Goal: Task Accomplishment & Management: Complete application form

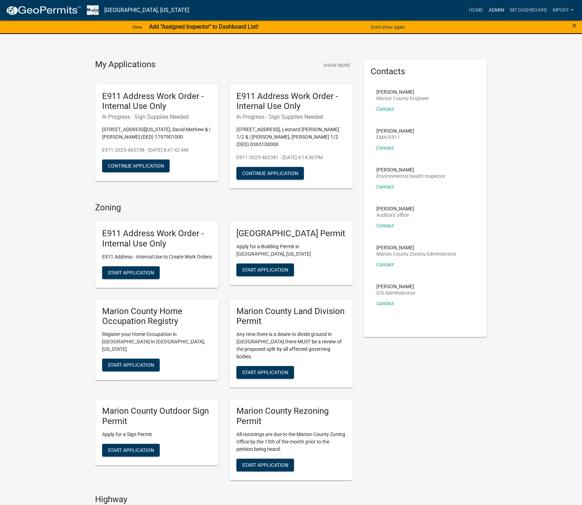
click at [496, 12] on link "Admin" at bounding box center [496, 10] width 21 height 13
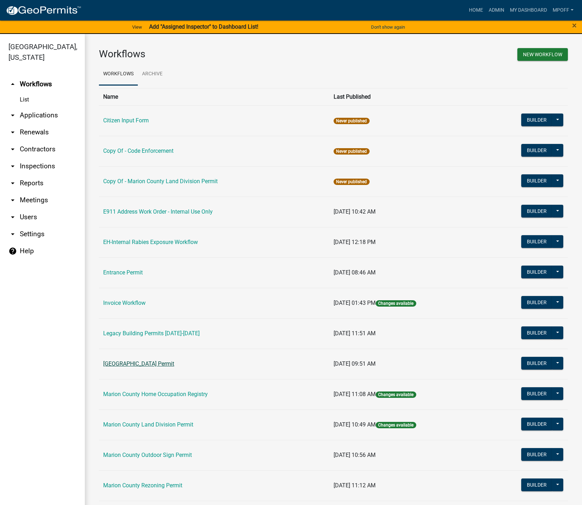
click at [153, 362] on link "[GEOGRAPHIC_DATA] Permit" at bounding box center [138, 363] width 71 height 7
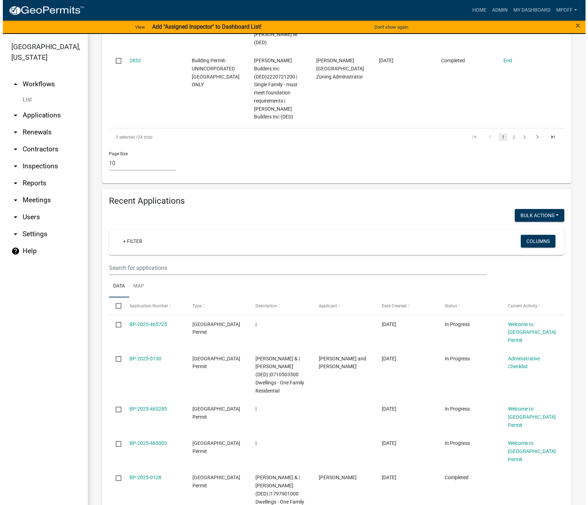
scroll to position [919, 0]
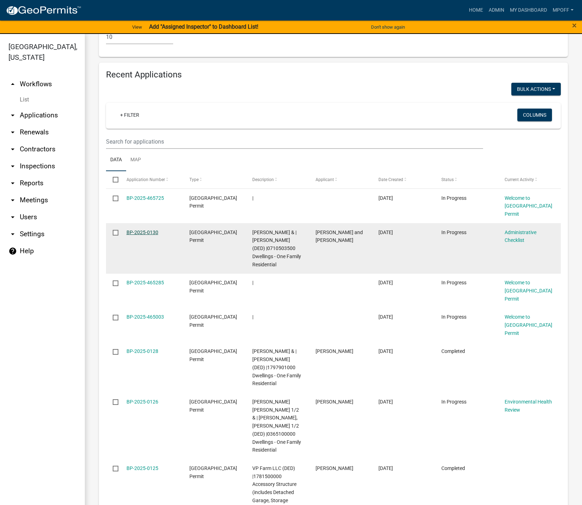
click at [146, 229] on link "BP-2025-0130" at bounding box center [143, 232] width 32 height 6
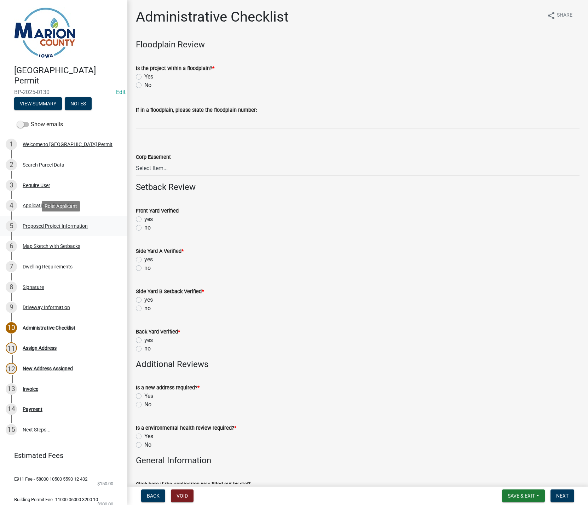
click at [38, 223] on div "Proposed Project Information" at bounding box center [55, 225] width 65 height 5
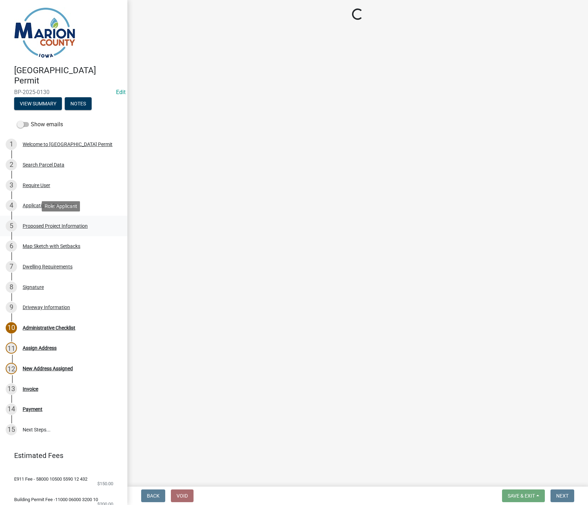
select select "ad82ad94-9bd8-43b2-a066-f5ac38fcadf5"
select select "f37e860c-a887-41e0-a466-b738e3b0a2db"
select select "c01c0ffe-a9ad-46ba-80d8-07ee8e46f3b2"
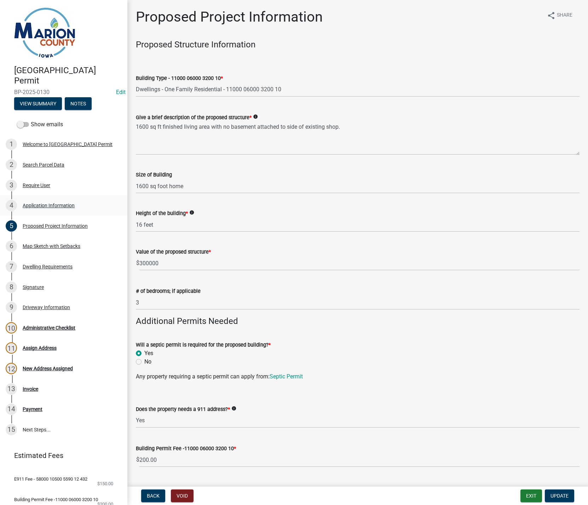
click at [44, 206] on div "Application Information" at bounding box center [49, 205] width 52 height 5
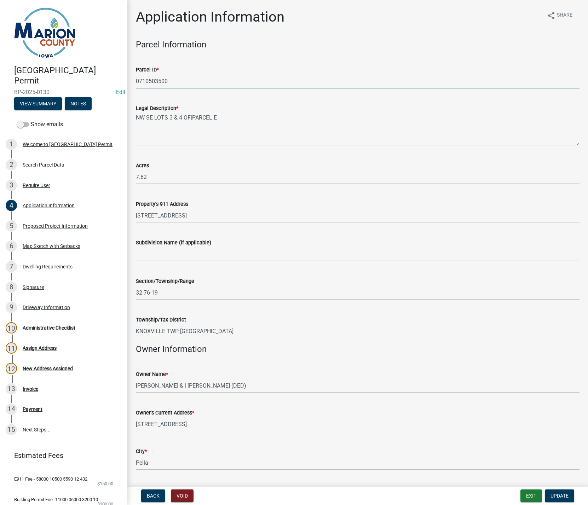
drag, startPoint x: 169, startPoint y: 80, endPoint x: 107, endPoint y: 79, distance: 61.5
click at [107, 79] on div "Marion County Building Permit BP-2025-0130 Edit View Summary Notes Show emails …" at bounding box center [294, 252] width 588 height 505
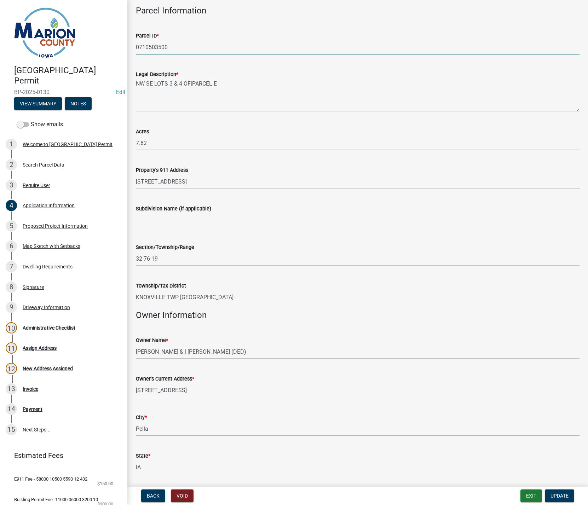
scroll to position [141, 0]
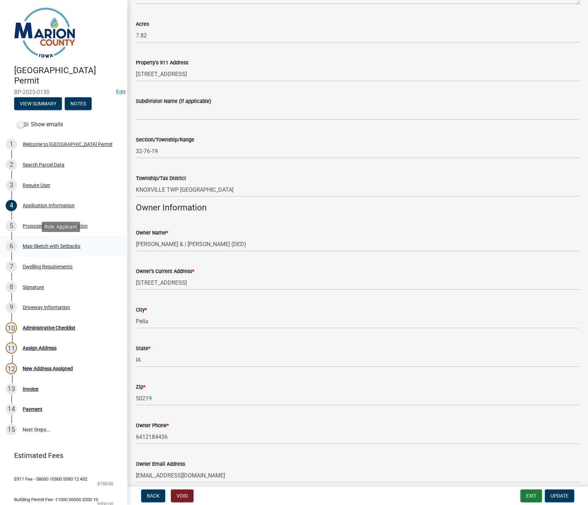
click at [56, 246] on div "Map Sketch with Setbacks" at bounding box center [52, 246] width 58 height 5
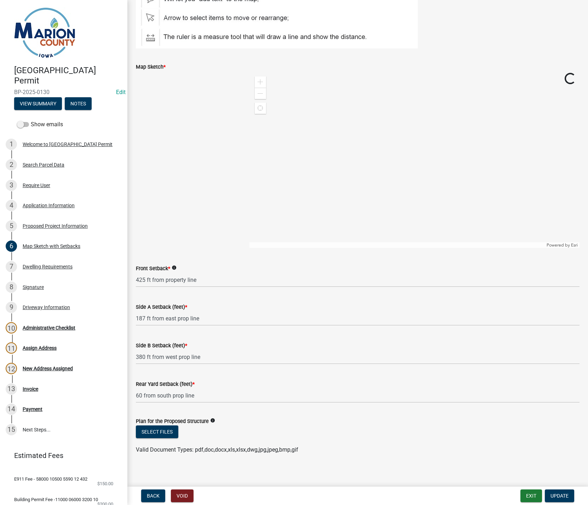
scroll to position [135, 0]
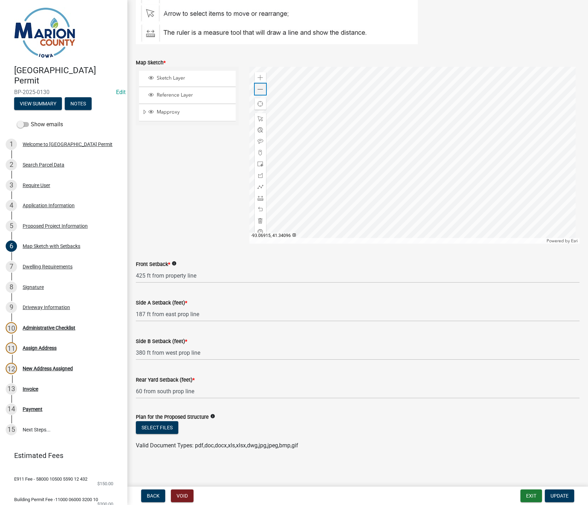
click at [262, 89] on span at bounding box center [260, 90] width 6 height 6
click at [257, 91] on span at bounding box center [260, 90] width 6 height 6
click at [555, 494] on span "Update" at bounding box center [559, 496] width 18 height 6
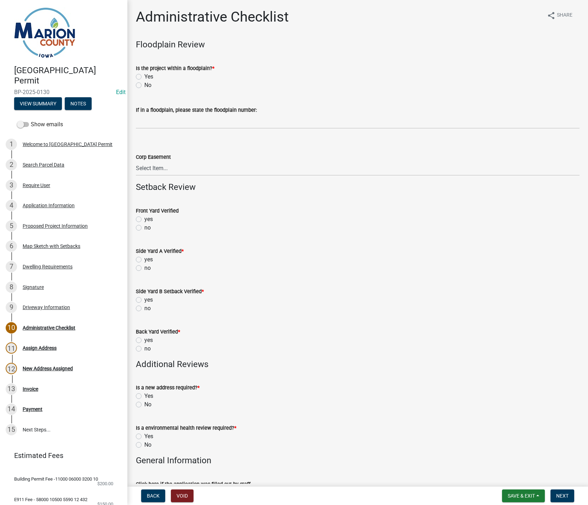
click at [144, 84] on label "No" at bounding box center [147, 85] width 7 height 8
click at [144, 84] on input "No" at bounding box center [146, 83] width 5 height 5
radio input "true"
click at [144, 225] on label "no" at bounding box center [147, 227] width 6 height 8
click at [144, 225] on input "no" at bounding box center [146, 225] width 5 height 5
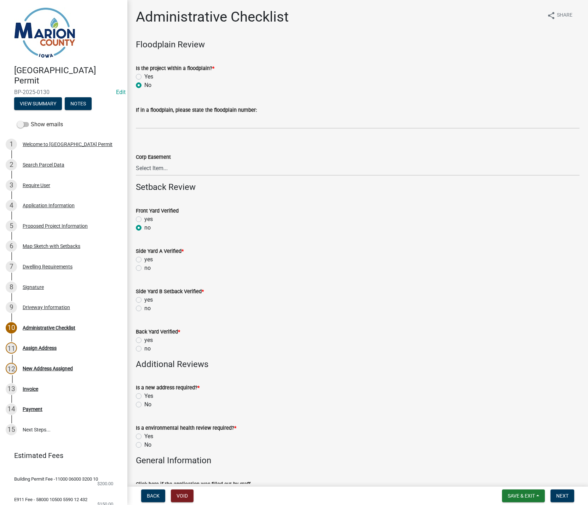
radio input "true"
click at [144, 268] on label "no" at bounding box center [147, 268] width 6 height 8
click at [144, 268] on input "no" at bounding box center [146, 266] width 5 height 5
radio input "true"
click at [144, 310] on label "no" at bounding box center [147, 308] width 6 height 8
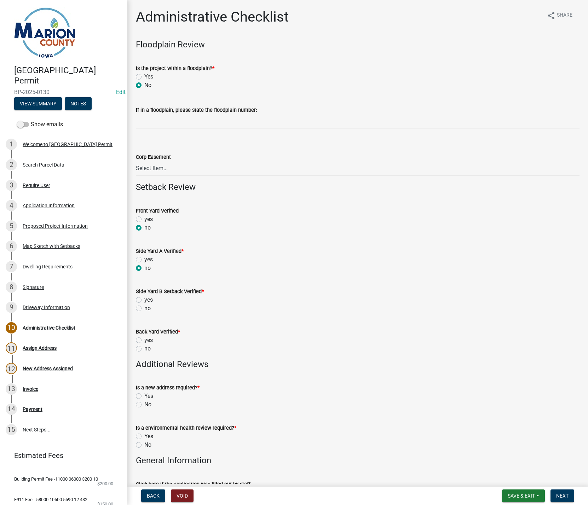
click at [144, 309] on input "no" at bounding box center [146, 306] width 5 height 5
radio input "true"
click at [144, 348] on label "no" at bounding box center [147, 348] width 6 height 8
click at [144, 348] on input "no" at bounding box center [146, 346] width 5 height 5
radio input "true"
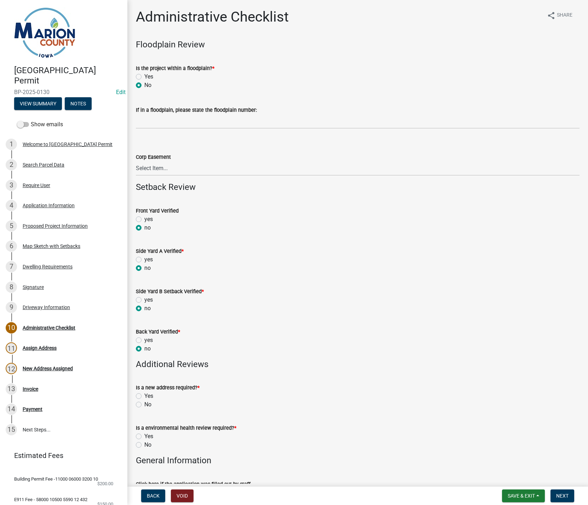
click at [144, 406] on label "No" at bounding box center [147, 404] width 7 height 8
click at [144, 405] on input "No" at bounding box center [146, 402] width 5 height 5
radio input "true"
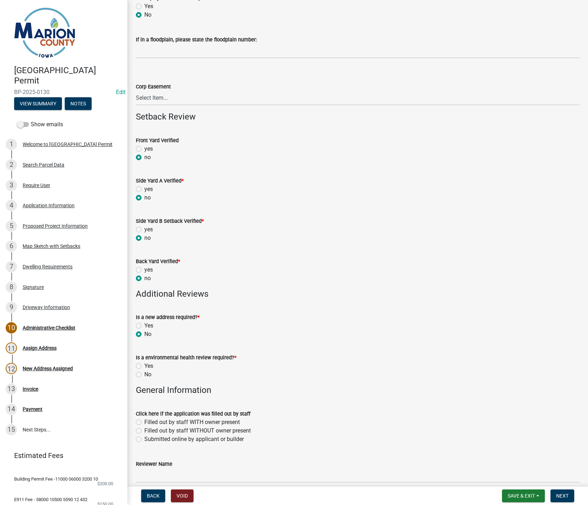
scroll to position [71, 0]
click at [144, 365] on label "Yes" at bounding box center [148, 365] width 9 height 8
click at [144, 365] on input "Yes" at bounding box center [146, 363] width 5 height 5
radio input "true"
click at [144, 439] on label "Submitted online by applicant or builder" at bounding box center [193, 439] width 99 height 8
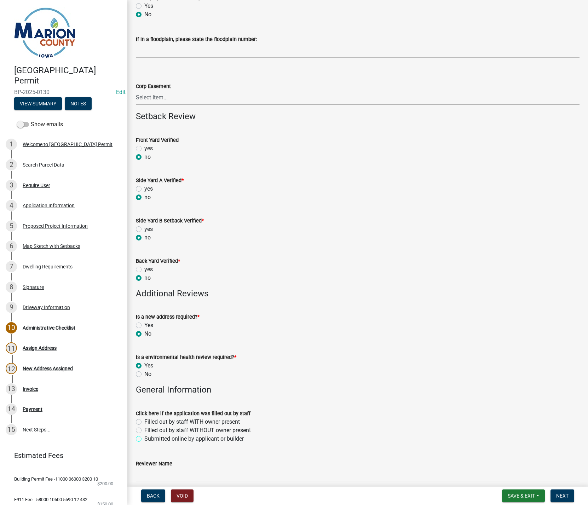
click at [144, 439] on input "Submitted online by applicant or builder" at bounding box center [146, 437] width 5 height 5
radio input "true"
click at [144, 472] on input "Reviewer Name" at bounding box center [357, 475] width 443 height 14
type input "MPoffenbarger"
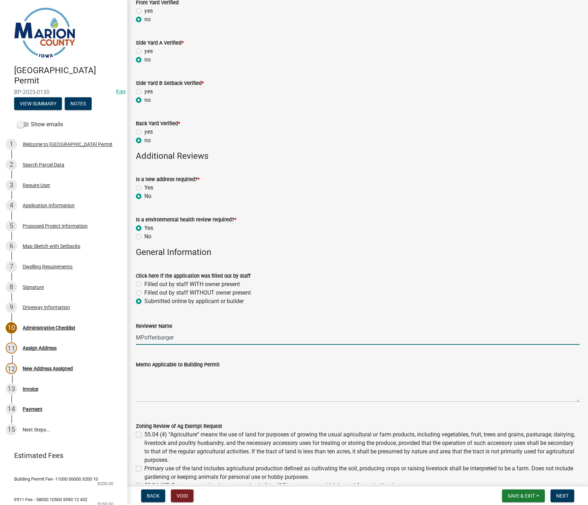
scroll to position [212, 0]
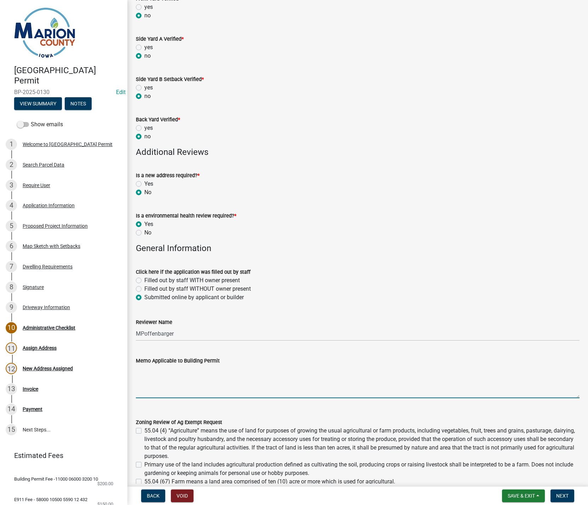
click at [154, 391] on textarea "Memo Applicable to Building Permit" at bounding box center [357, 381] width 443 height 33
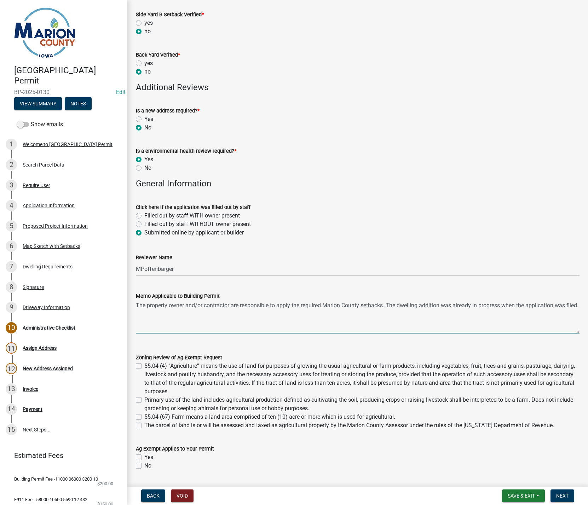
scroll to position [381, 0]
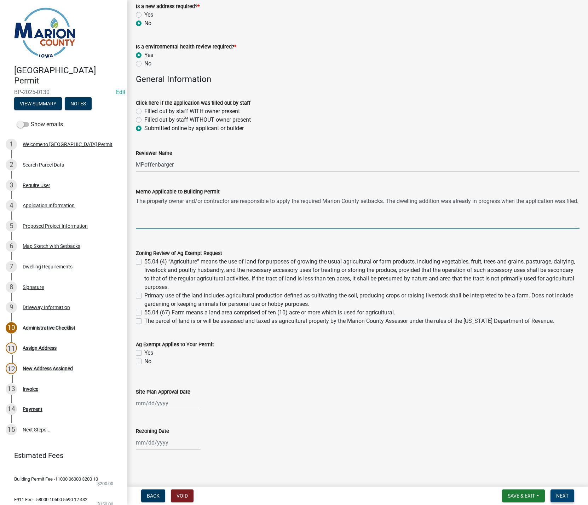
type textarea "The property owner and/or contractor are responsible to apply the required Mari…"
click at [566, 497] on span "Next" at bounding box center [562, 496] width 12 height 6
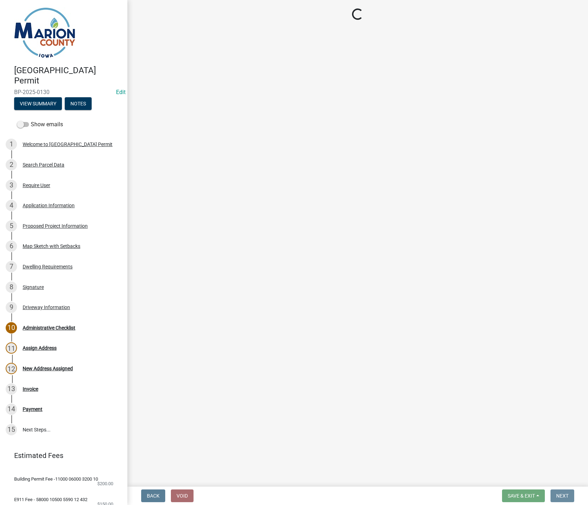
scroll to position [0, 0]
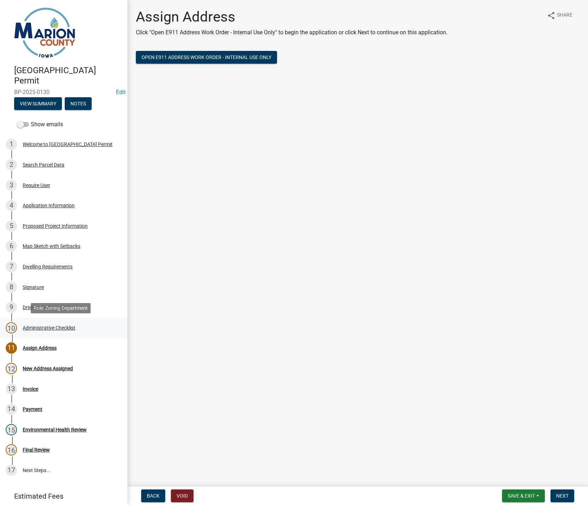
click at [41, 328] on div "Administrative Checklist" at bounding box center [49, 327] width 53 height 5
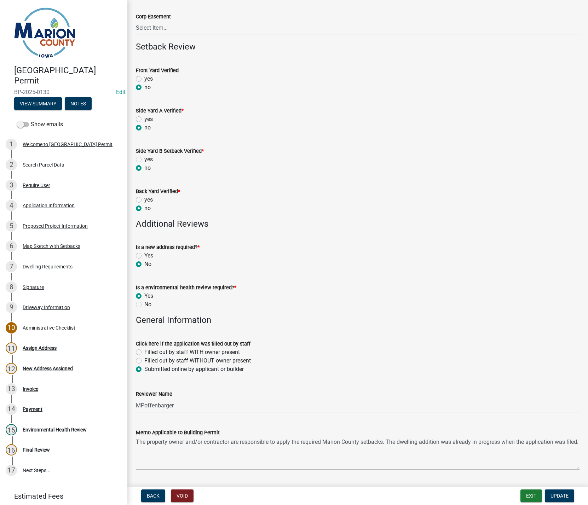
scroll to position [141, 0]
click at [58, 226] on div "Proposed Project Information" at bounding box center [55, 225] width 65 height 5
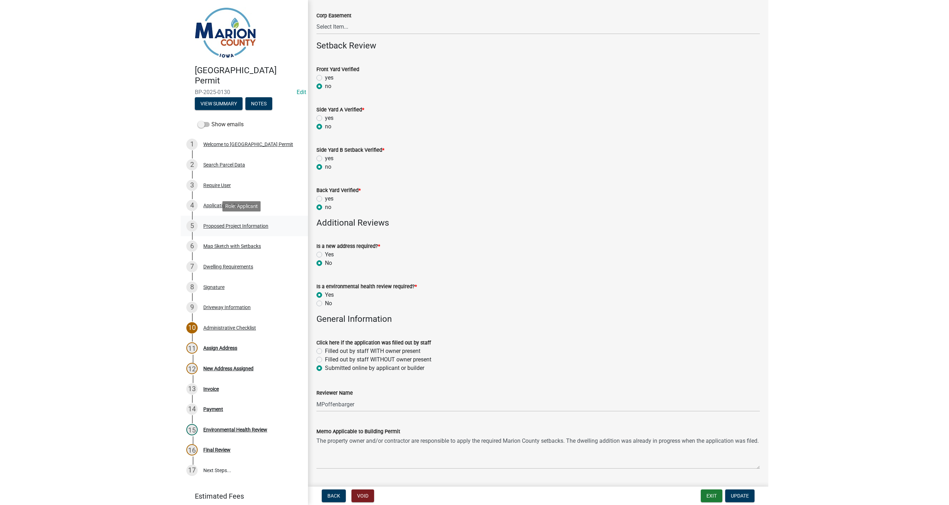
scroll to position [0, 0]
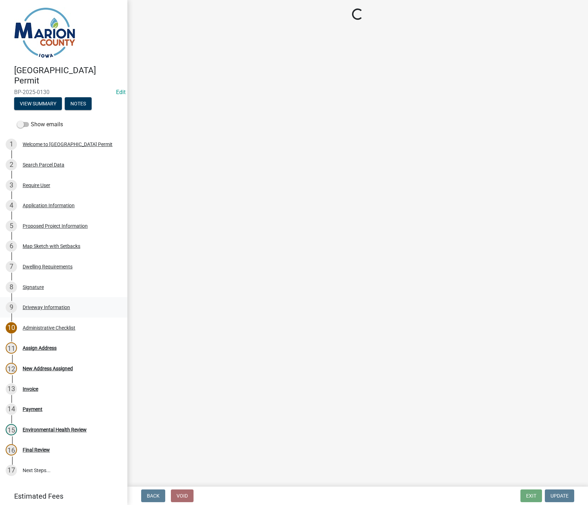
select select "ad82ad94-9bd8-43b2-a066-f5ac38fcadf5"
select select "f37e860c-a887-41e0-a466-b738e3b0a2db"
select select "c01c0ffe-a9ad-46ba-80d8-07ee8e46f3b2"
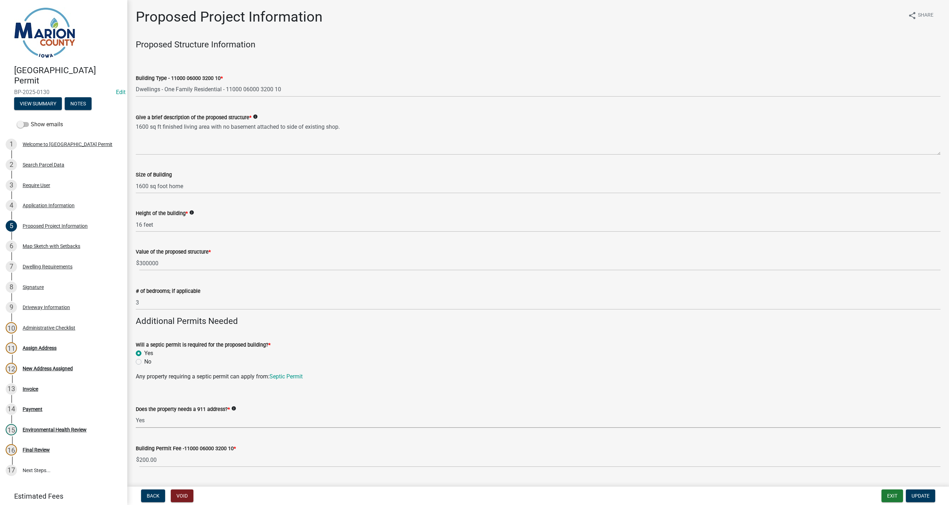
click at [173, 424] on select "Select Item... Yes No" at bounding box center [538, 420] width 805 height 14
click at [136, 413] on select "Select Item... Yes No" at bounding box center [538, 420] width 805 height 14
select select "7ee9b347-9d60-4880-bc15-13e3f262939b"
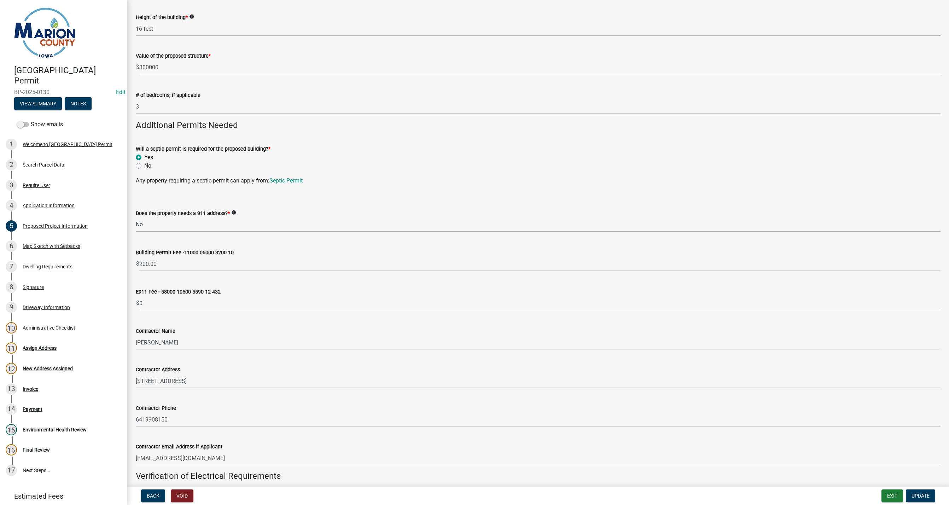
scroll to position [212, 0]
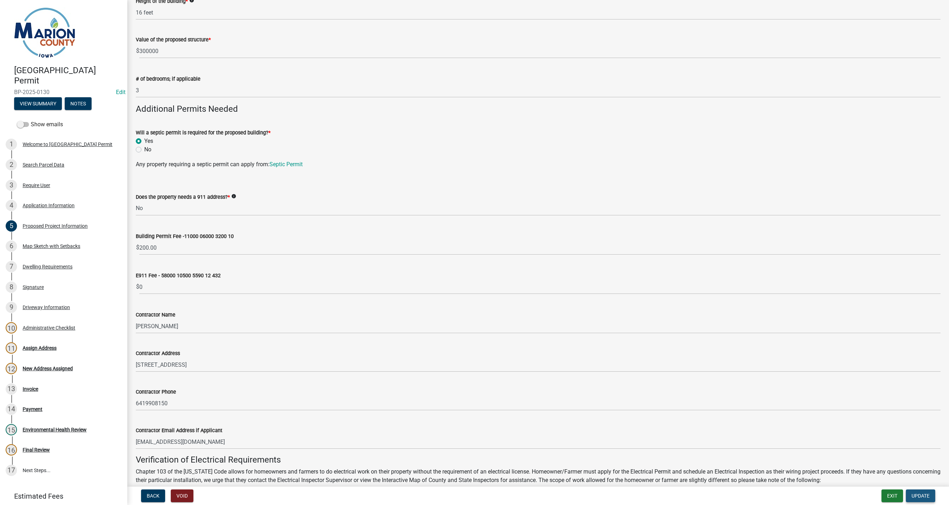
click at [587, 495] on span "Update" at bounding box center [920, 496] width 18 height 6
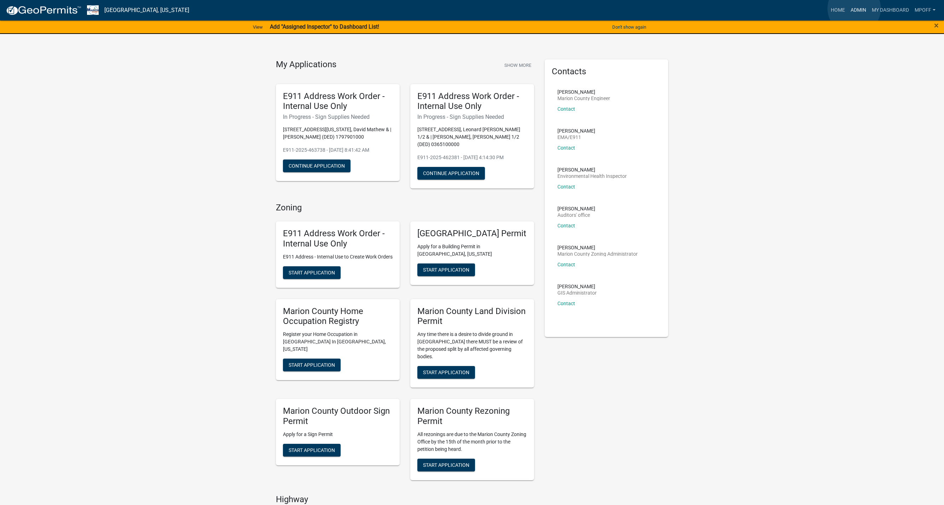
click at [854, 8] on link "Admin" at bounding box center [857, 10] width 21 height 13
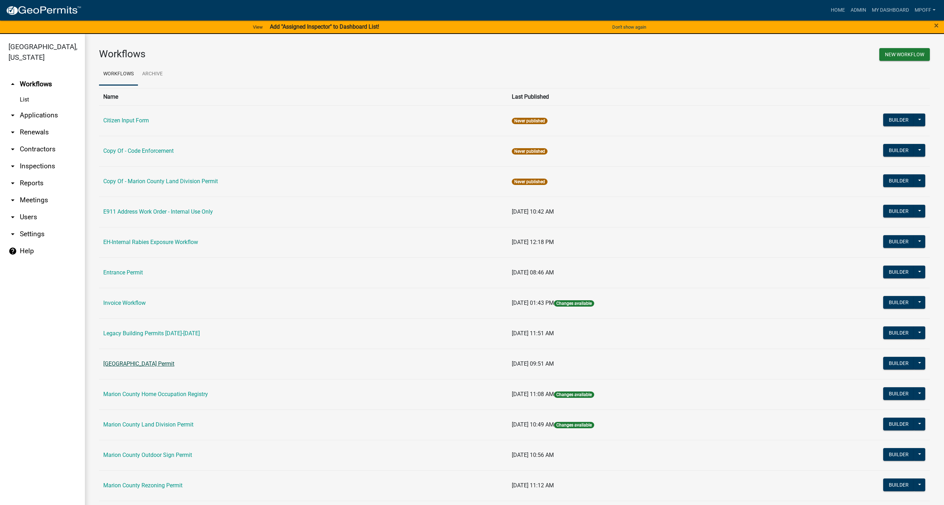
click at [143, 363] on link "[GEOGRAPHIC_DATA] Permit" at bounding box center [138, 363] width 71 height 7
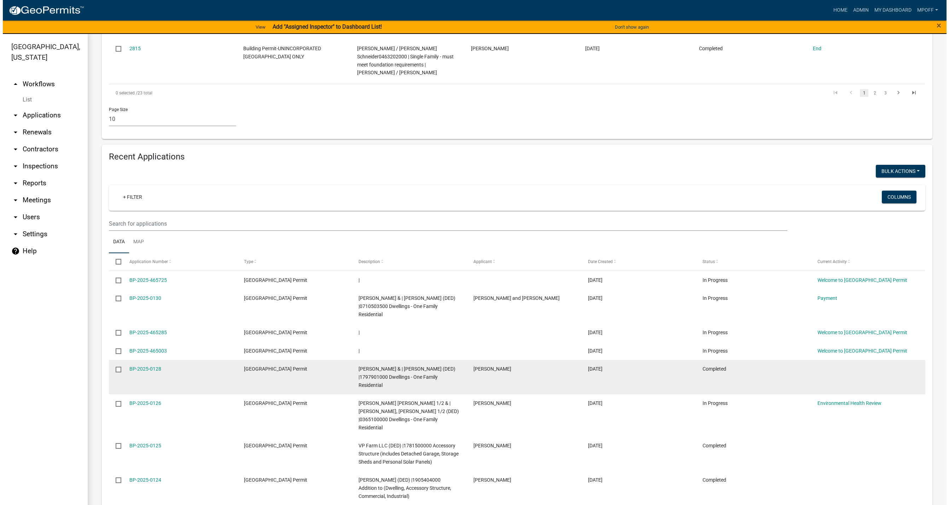
scroll to position [530, 0]
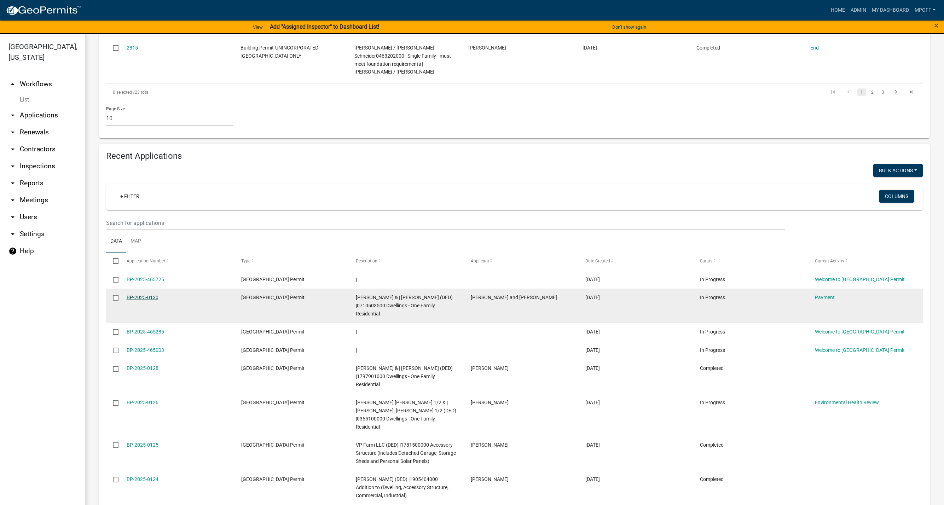
click at [142, 294] on link "BP-2025-0130" at bounding box center [143, 297] width 32 height 6
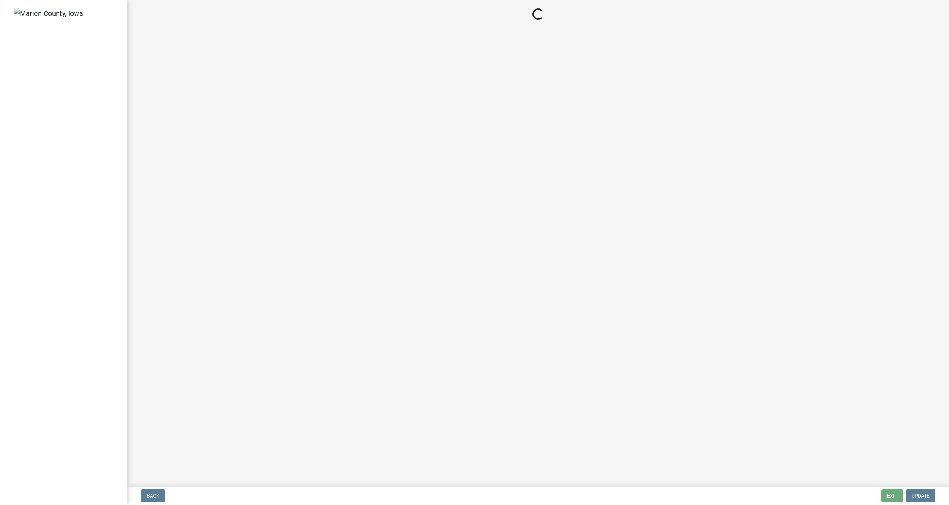
select select "3: 3"
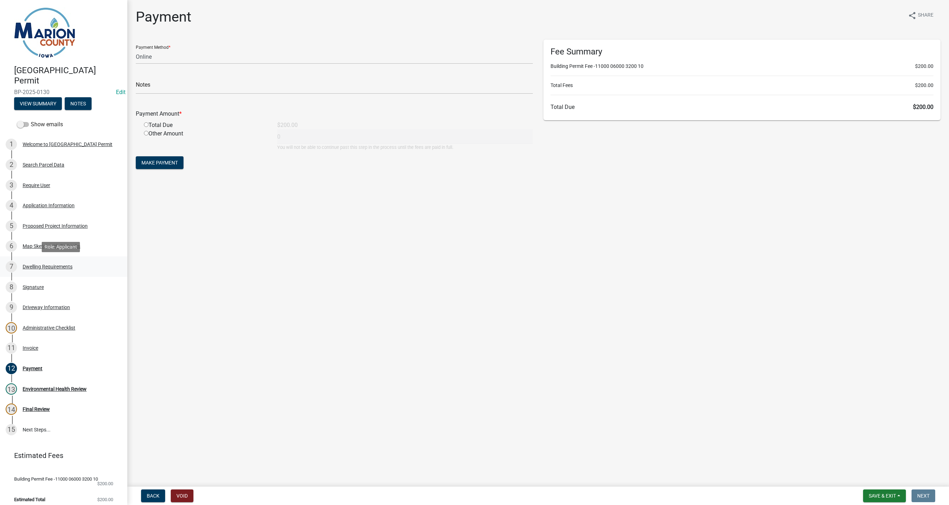
click at [36, 262] on div "7 Dwelling Requirements" at bounding box center [61, 266] width 110 height 11
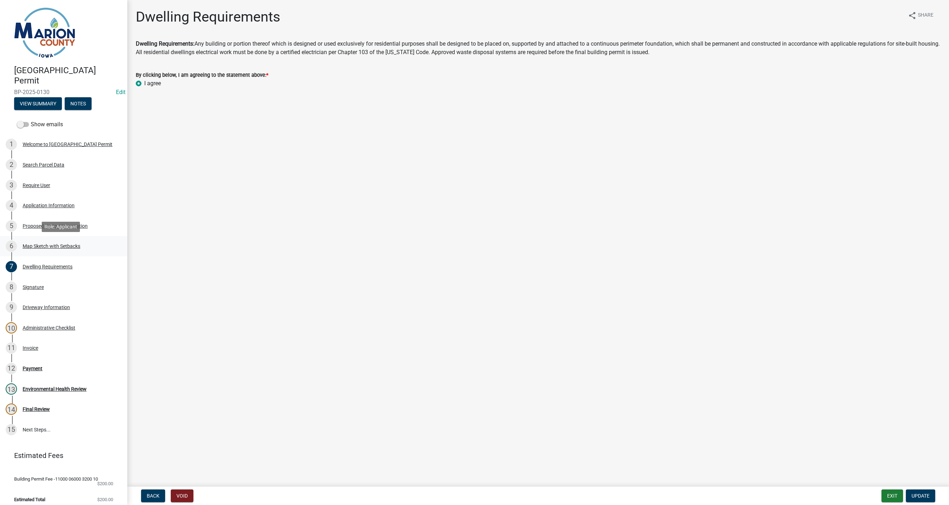
click at [40, 245] on div "Map Sketch with Setbacks" at bounding box center [52, 246] width 58 height 5
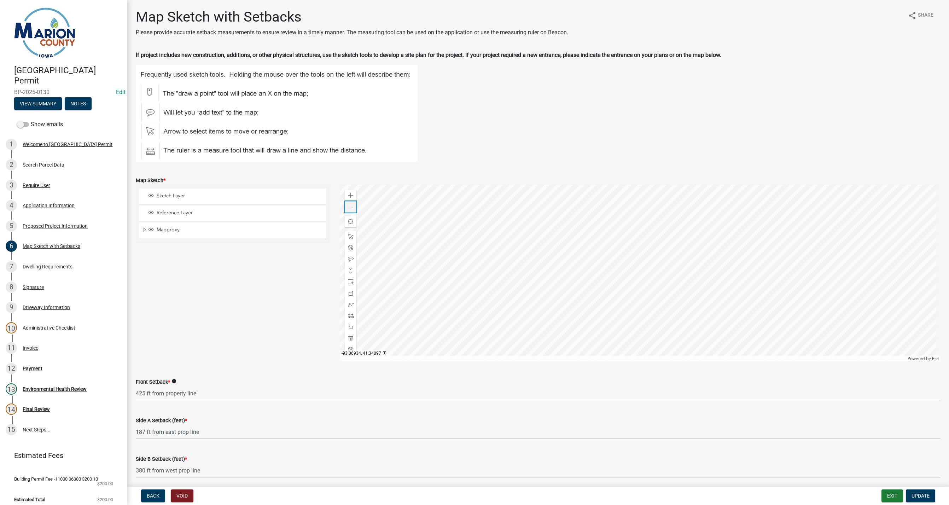
click at [351, 206] on span at bounding box center [351, 207] width 6 height 6
click at [350, 236] on span at bounding box center [351, 237] width 6 height 6
click at [541, 257] on div at bounding box center [640, 273] width 601 height 177
click at [566, 274] on div at bounding box center [640, 273] width 601 height 177
click at [500, 280] on div at bounding box center [640, 273] width 601 height 177
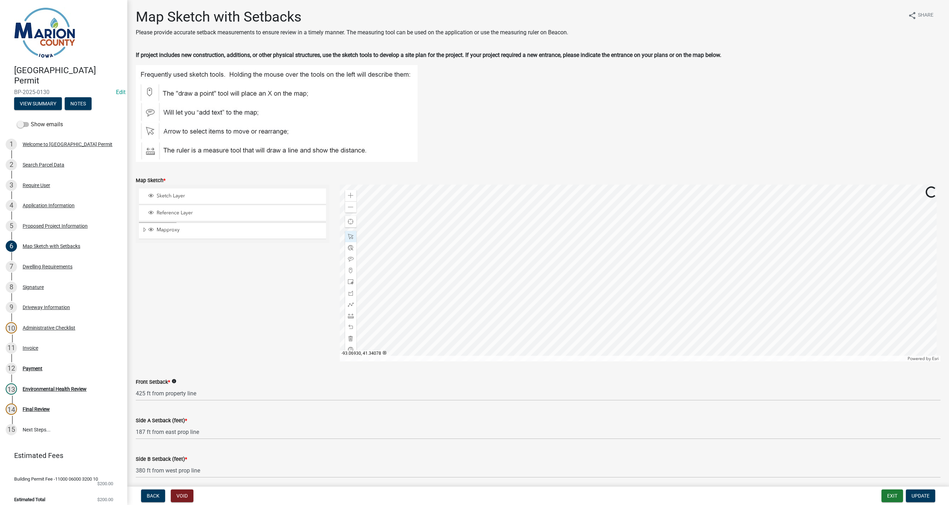
click at [524, 289] on div at bounding box center [640, 273] width 601 height 177
click at [46, 327] on div "Administrative Checklist" at bounding box center [49, 327] width 53 height 5
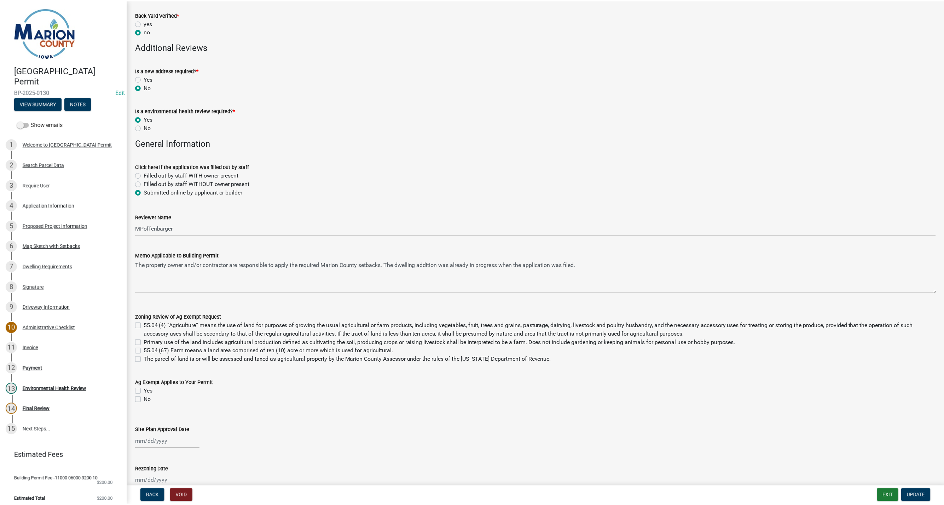
scroll to position [318, 0]
drag, startPoint x: 921, startPoint y: 492, endPoint x: 928, endPoint y: 496, distance: 7.6
click at [924, 489] on nav "Back Void Exit Update" at bounding box center [538, 495] width 822 height 18
click at [892, 494] on button "Exit" at bounding box center [892, 495] width 22 height 13
